Goal: Browse casually: Explore the website without a specific task or goal

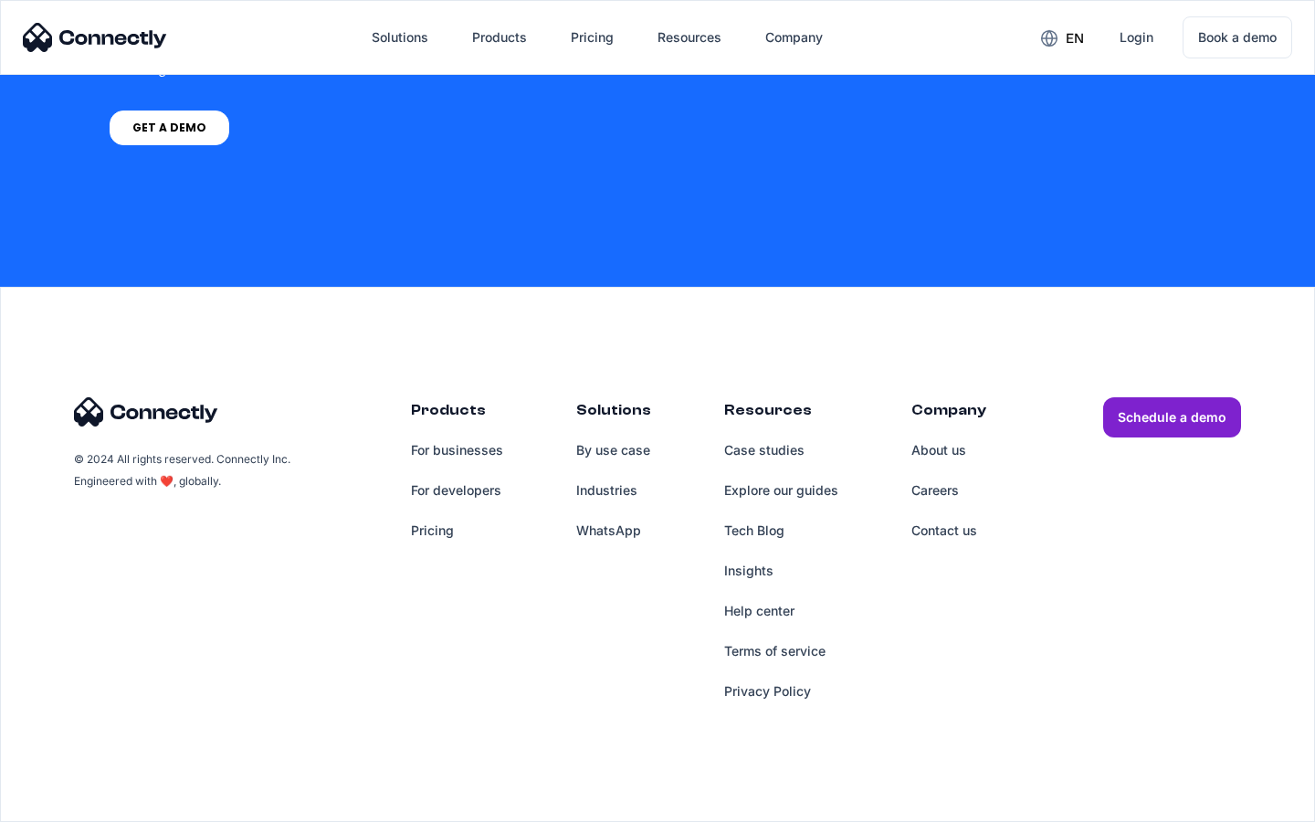
scroll to position [5324, 0]
